Goal: Information Seeking & Learning: Learn about a topic

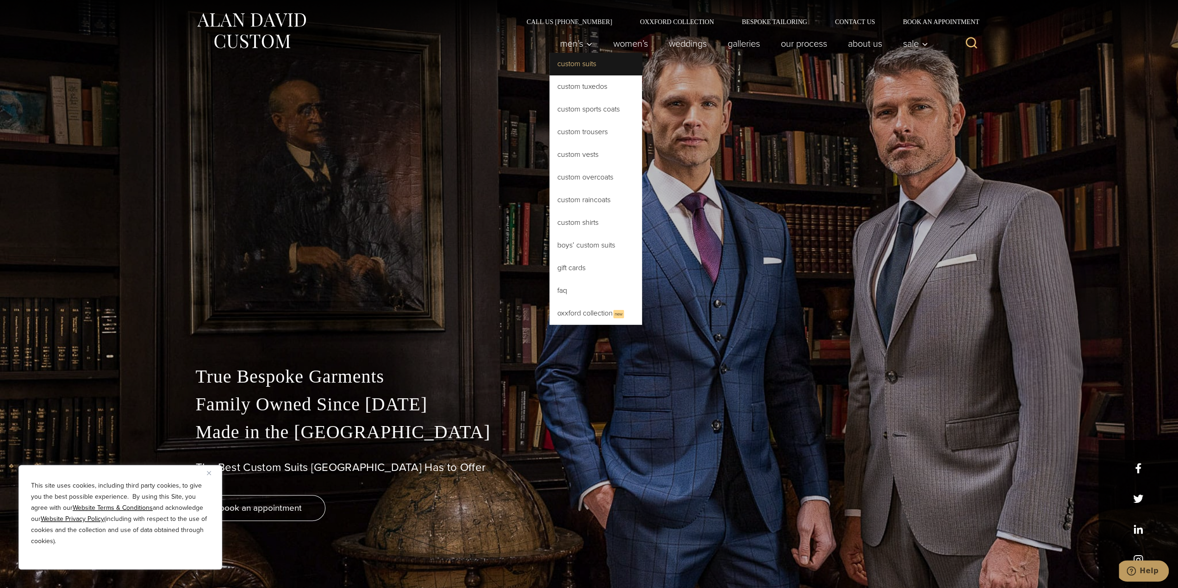
click at [567, 67] on link "Custom Suits" at bounding box center [595, 64] width 93 height 22
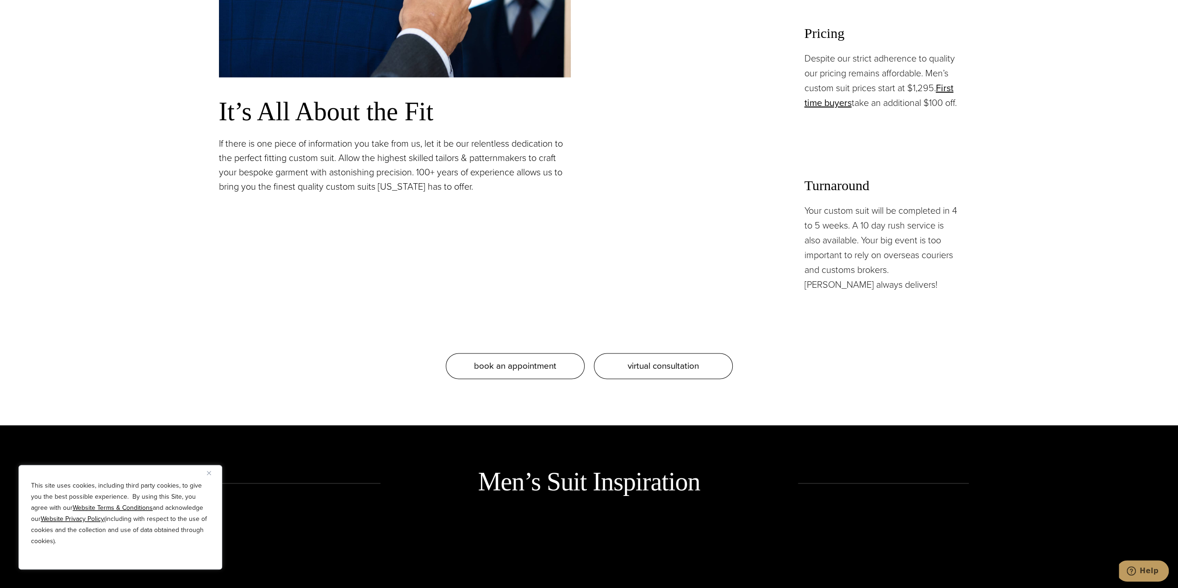
scroll to position [1018, 0]
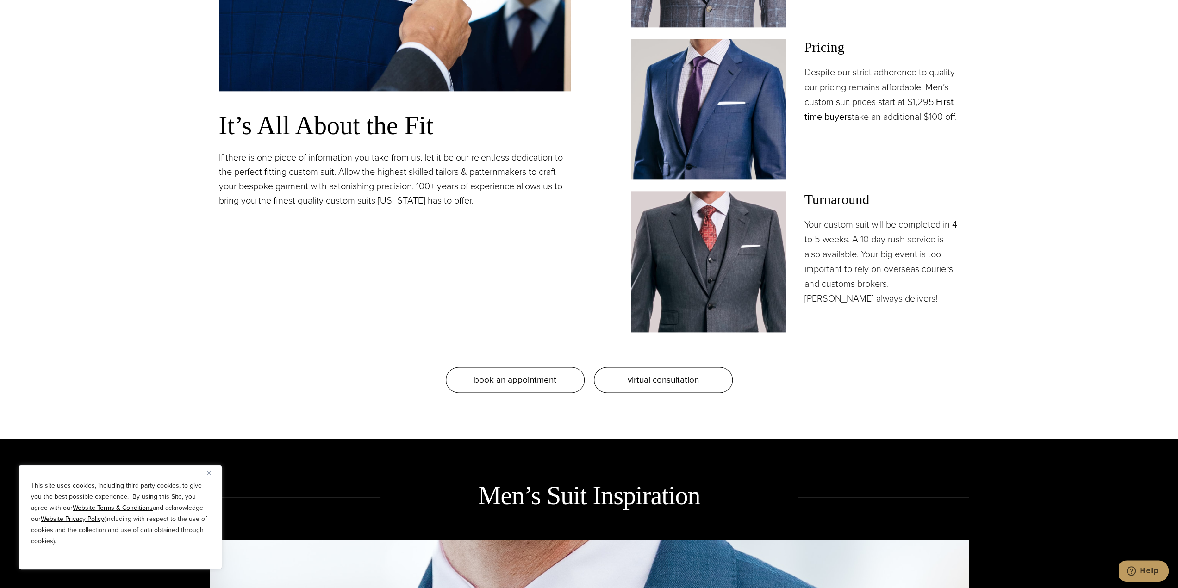
click at [817, 116] on link "First time buyers" at bounding box center [878, 109] width 149 height 29
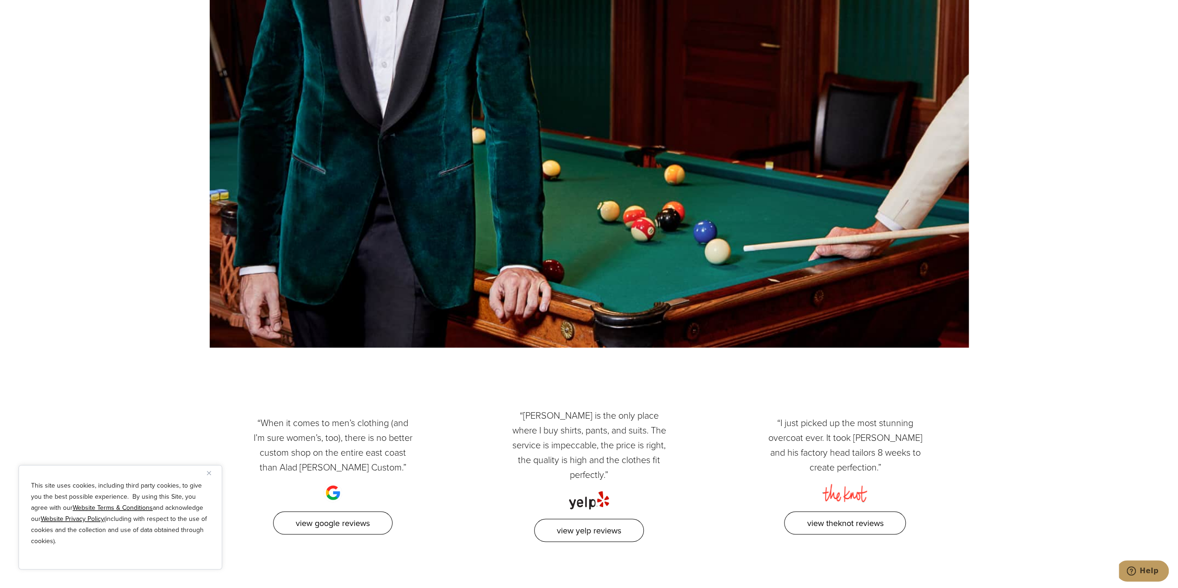
scroll to position [1481, 0]
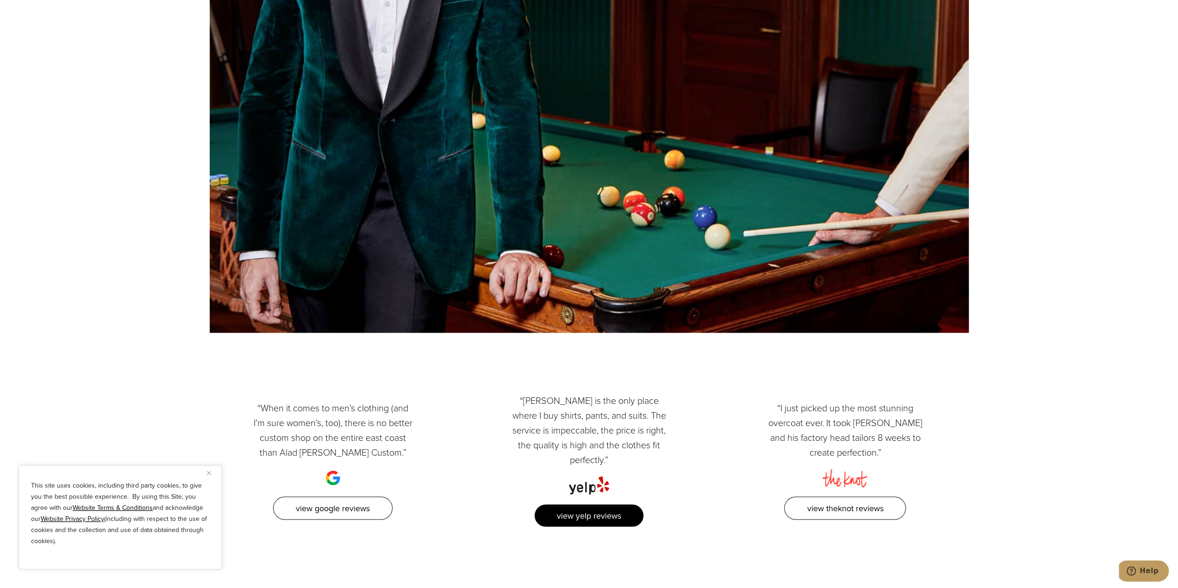
click at [580, 504] on link "View Yelp Reviews" at bounding box center [589, 516] width 110 height 24
